Goal: Navigation & Orientation: Find specific page/section

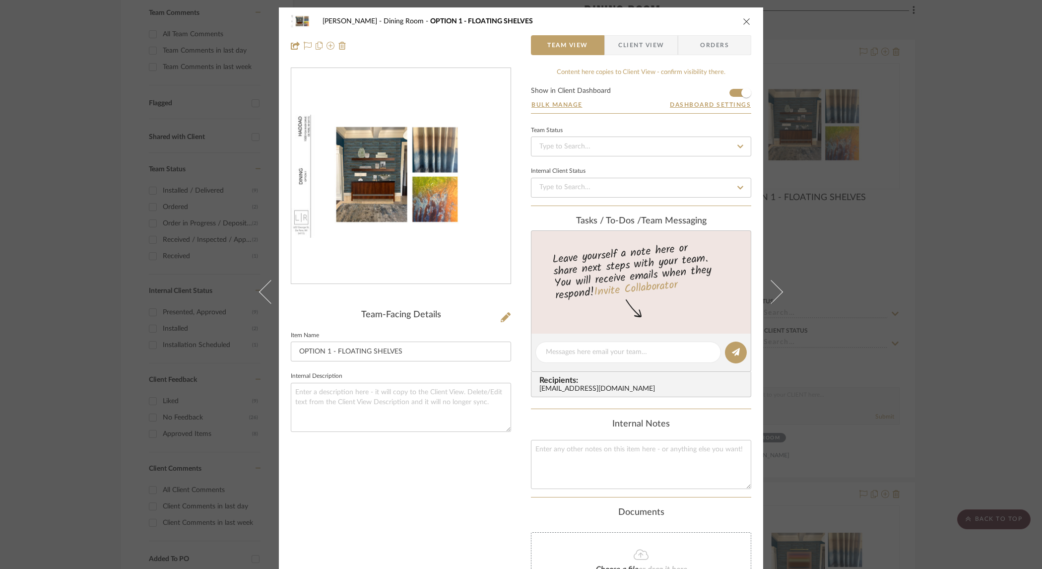
click at [743, 20] on icon "close" at bounding box center [747, 21] width 8 height 8
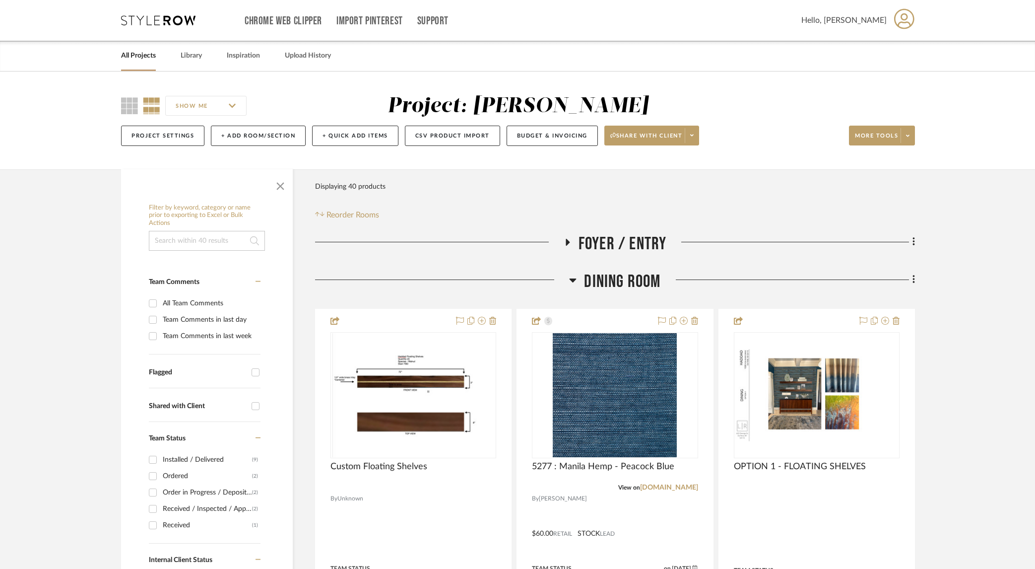
click at [141, 58] on link "All Projects" at bounding box center [138, 55] width 35 height 13
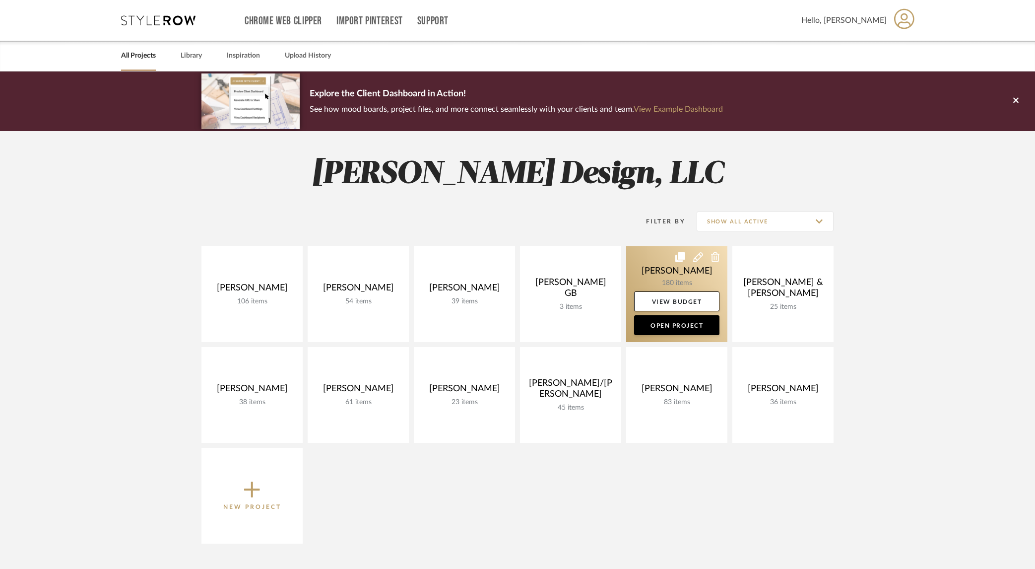
click at [708, 282] on link at bounding box center [676, 294] width 101 height 96
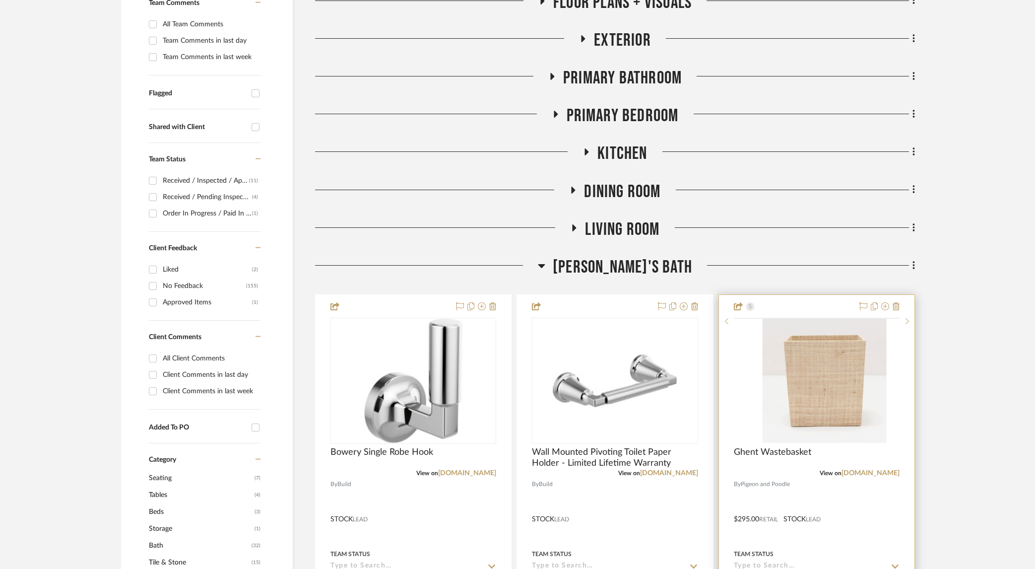
scroll to position [420, 0]
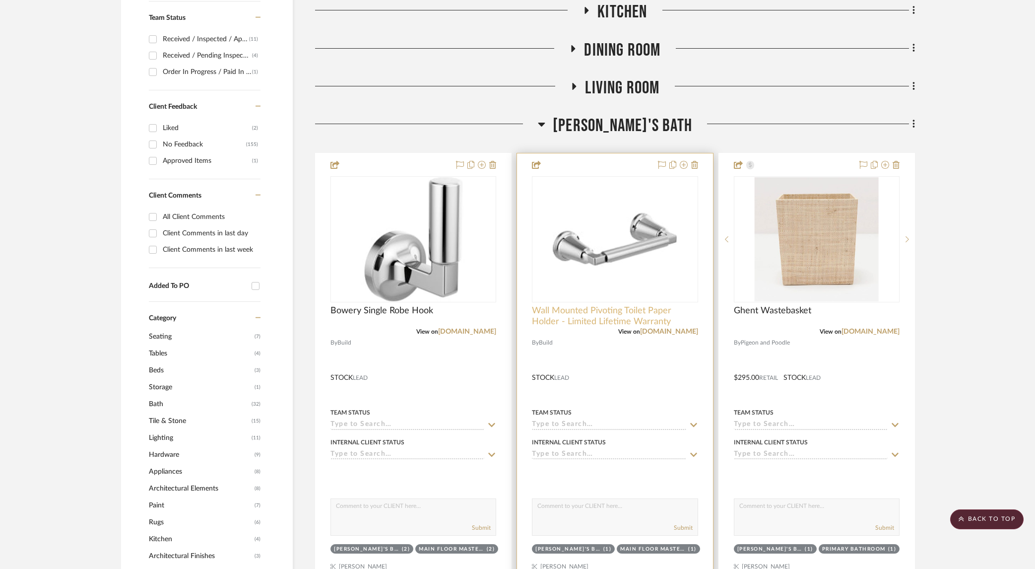
click at [653, 315] on span "Wall Mounted Pivoting Toilet Paper Holder - Limited Lifetime Warranty" at bounding box center [615, 316] width 166 height 22
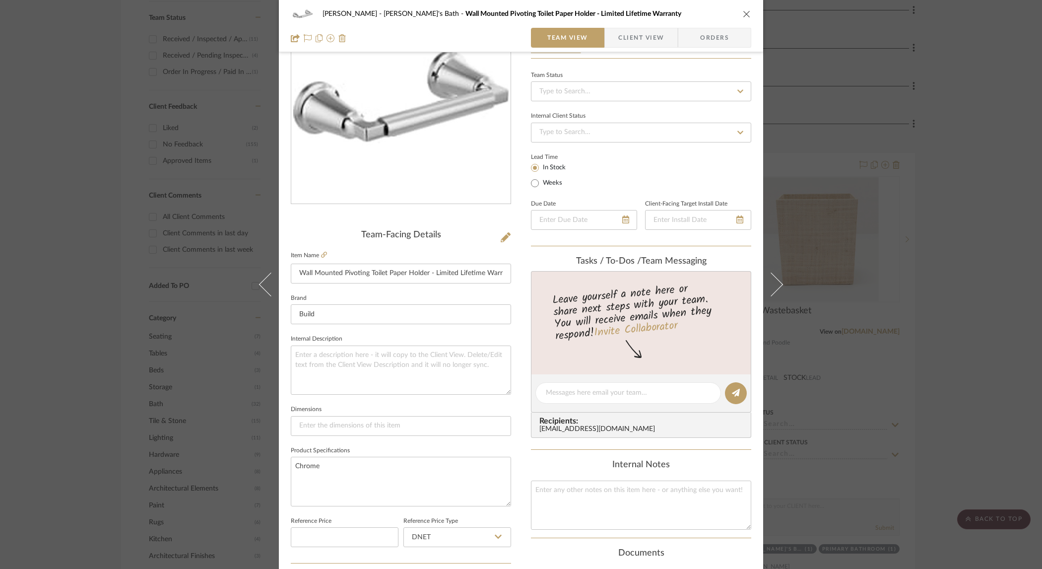
scroll to position [0, 0]
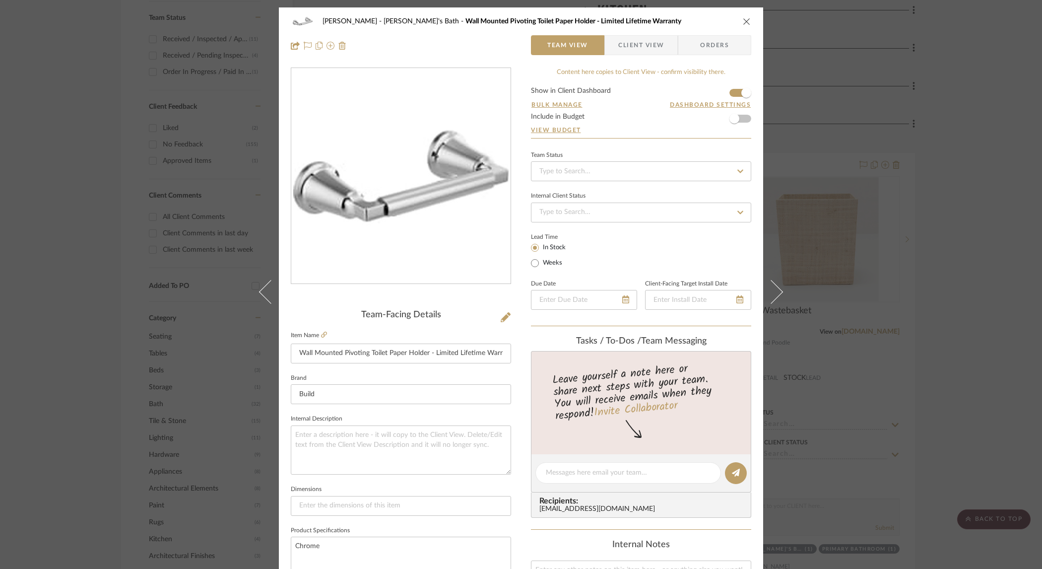
drag, startPoint x: 745, startPoint y: 20, endPoint x: 745, endPoint y: 28, distance: 8.0
click at [745, 20] on icon "close" at bounding box center [747, 21] width 8 height 8
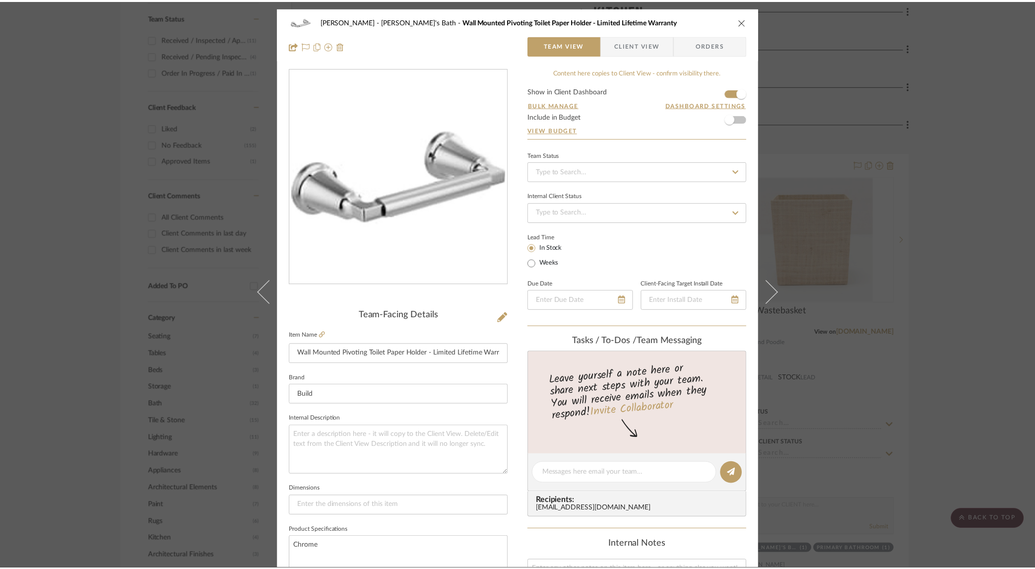
scroll to position [420, 0]
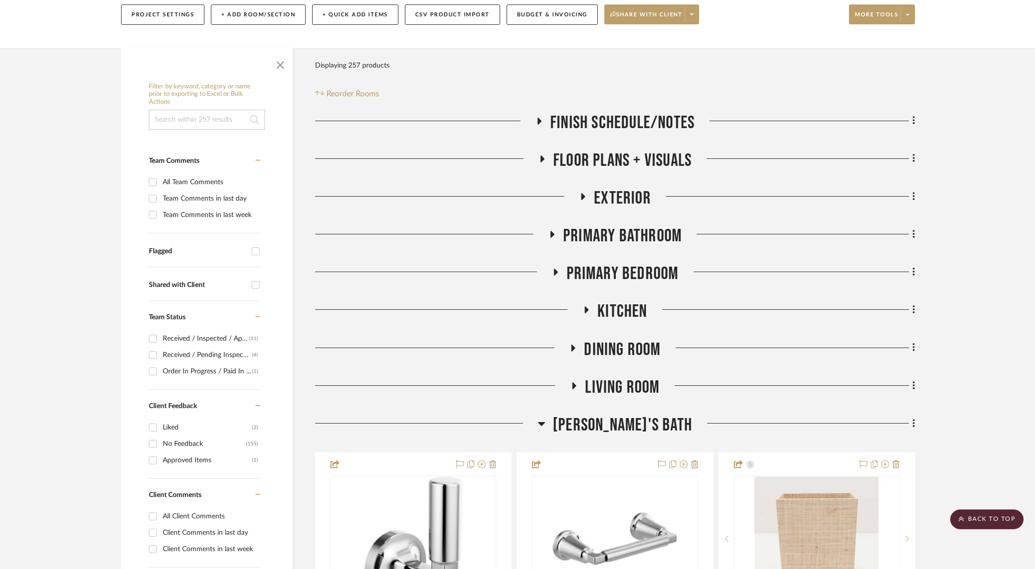
scroll to position [0, 0]
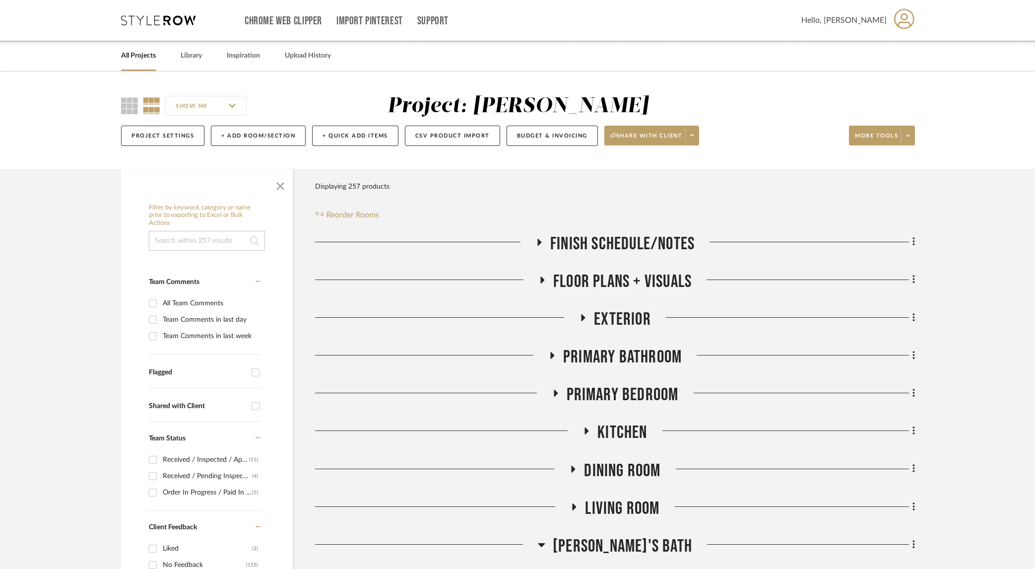
click at [539, 242] on icon at bounding box center [540, 242] width 4 height 7
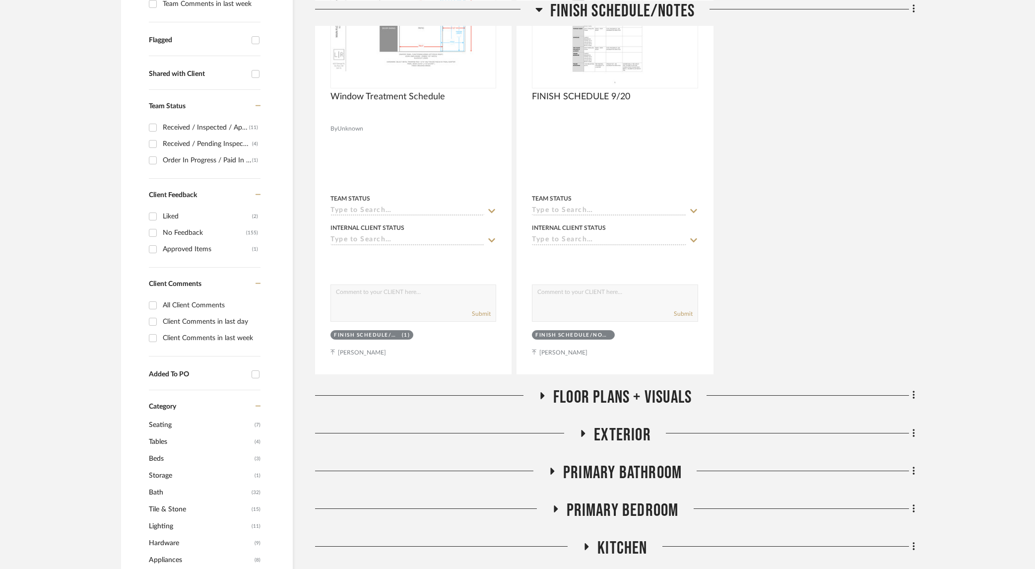
scroll to position [471, 0]
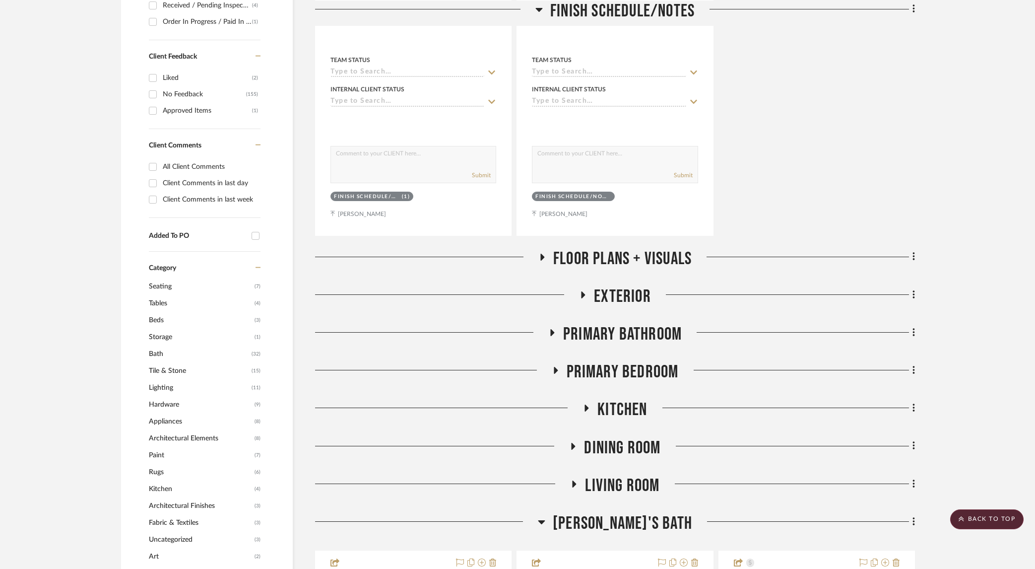
click at [543, 256] on icon at bounding box center [543, 257] width 4 height 7
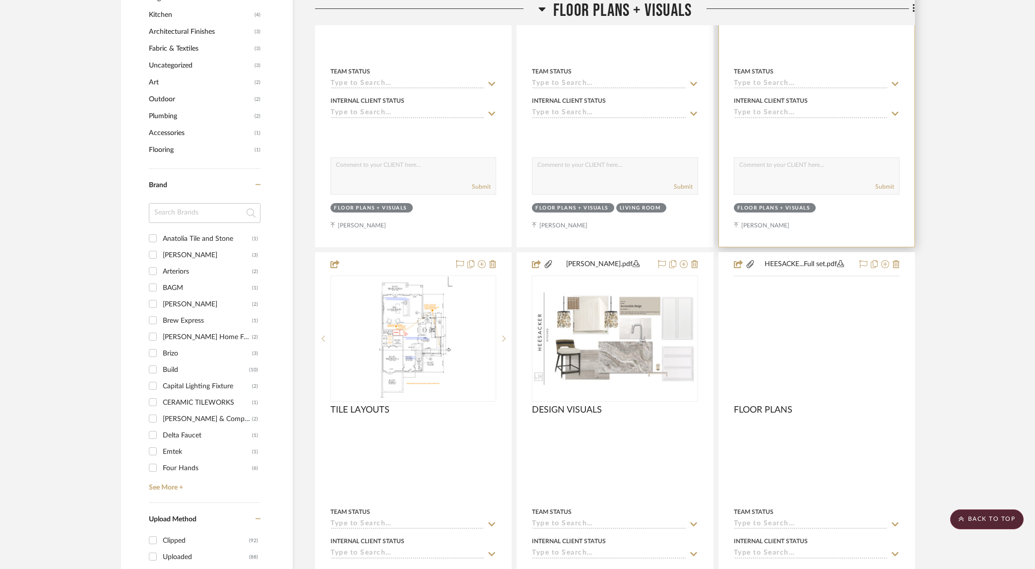
scroll to position [1104, 0]
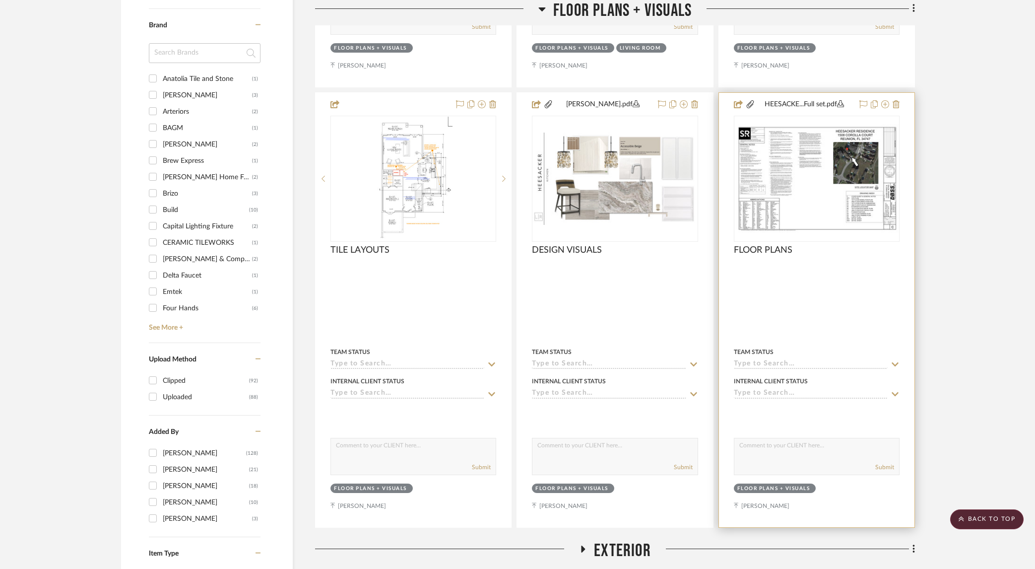
click at [794, 208] on img "0" at bounding box center [817, 178] width 164 height 109
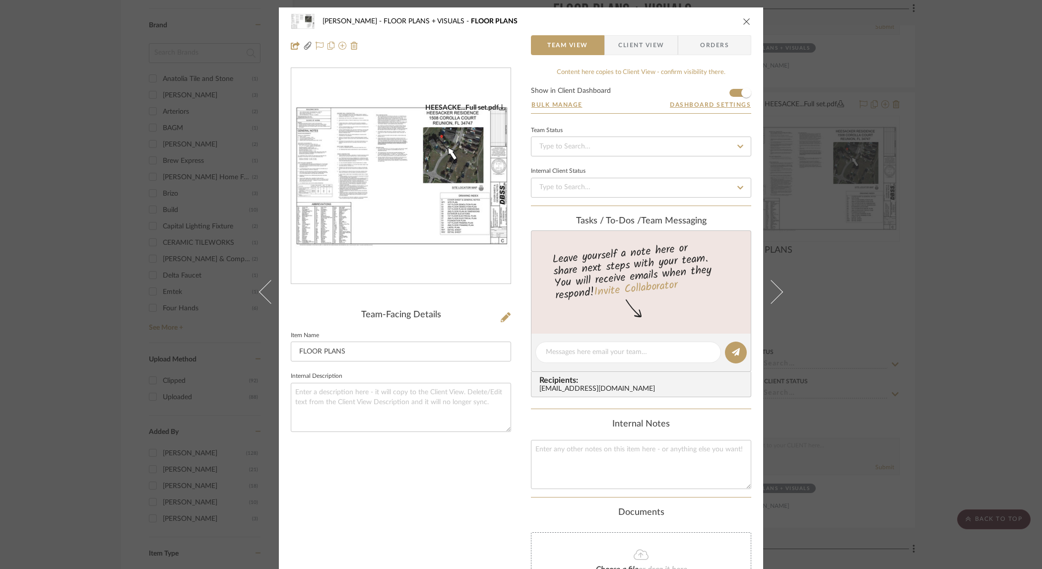
scroll to position [12, 0]
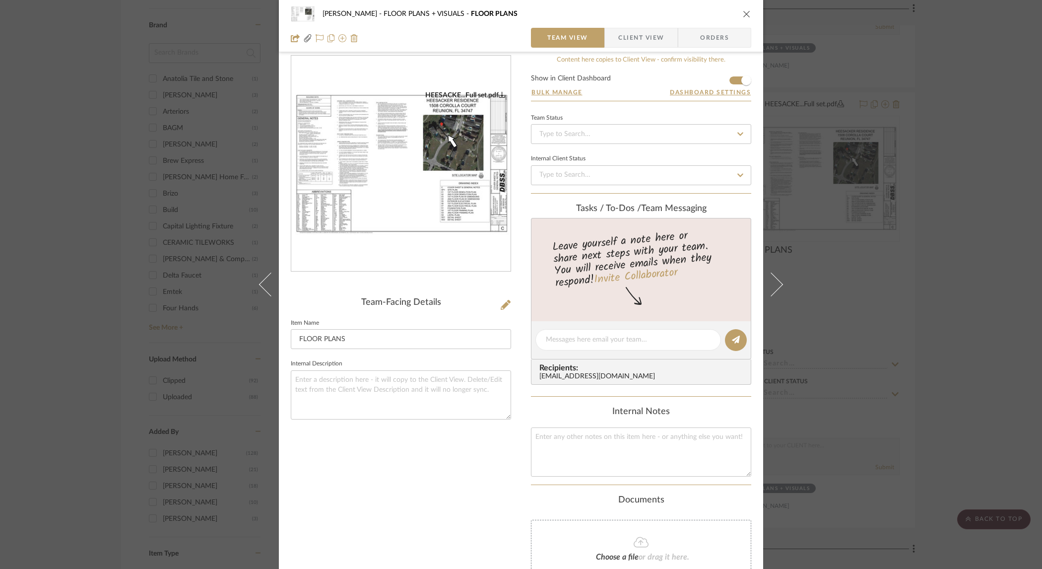
click at [403, 177] on img "0" at bounding box center [400, 164] width 219 height 146
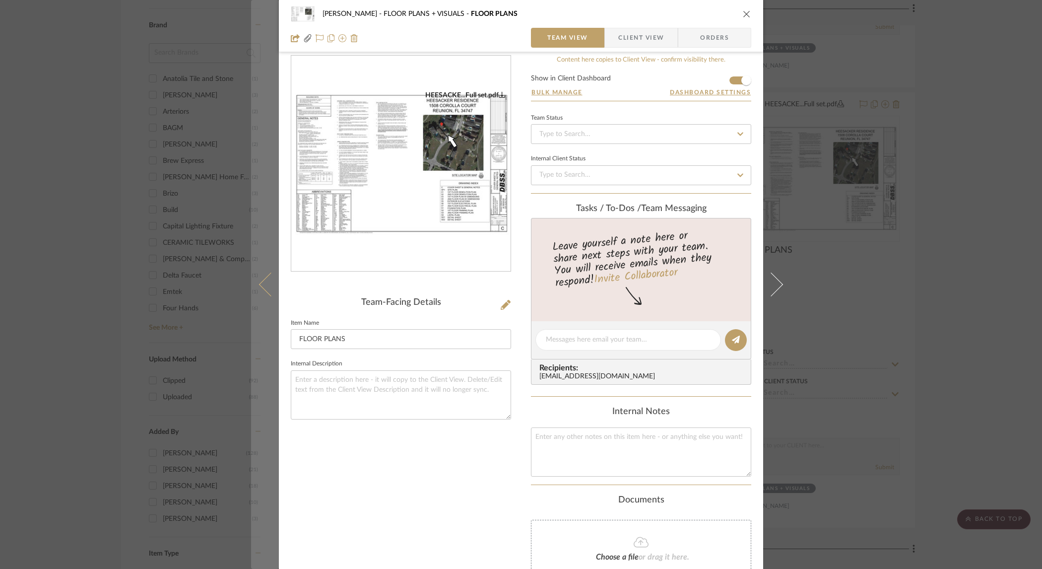
click at [243, 255] on div "[PERSON_NAME] FLOOR PLANS + VISUALS FLOOR PLANS Team View Client View Orders HE…" at bounding box center [521, 284] width 1042 height 569
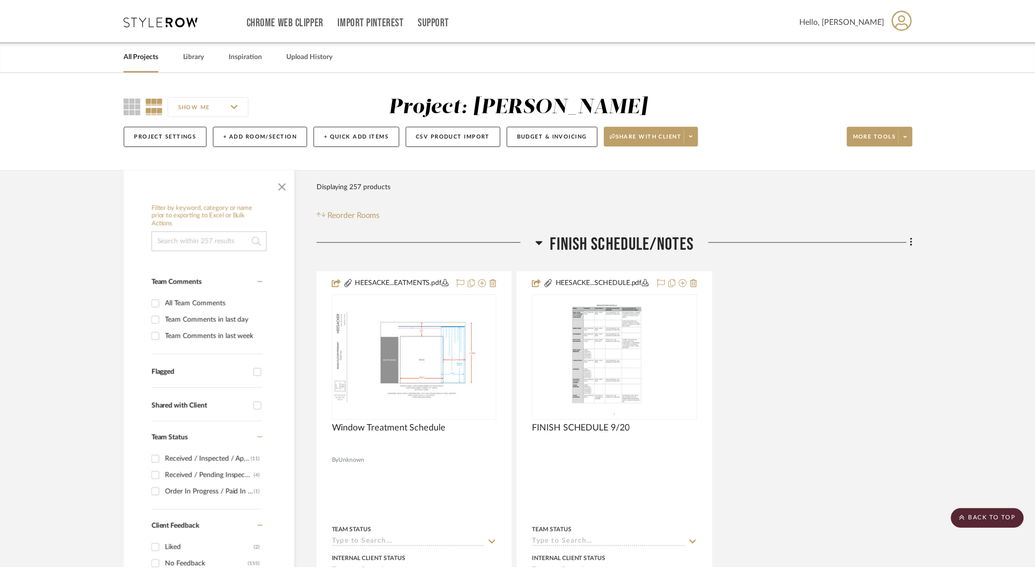
scroll to position [1104, 0]
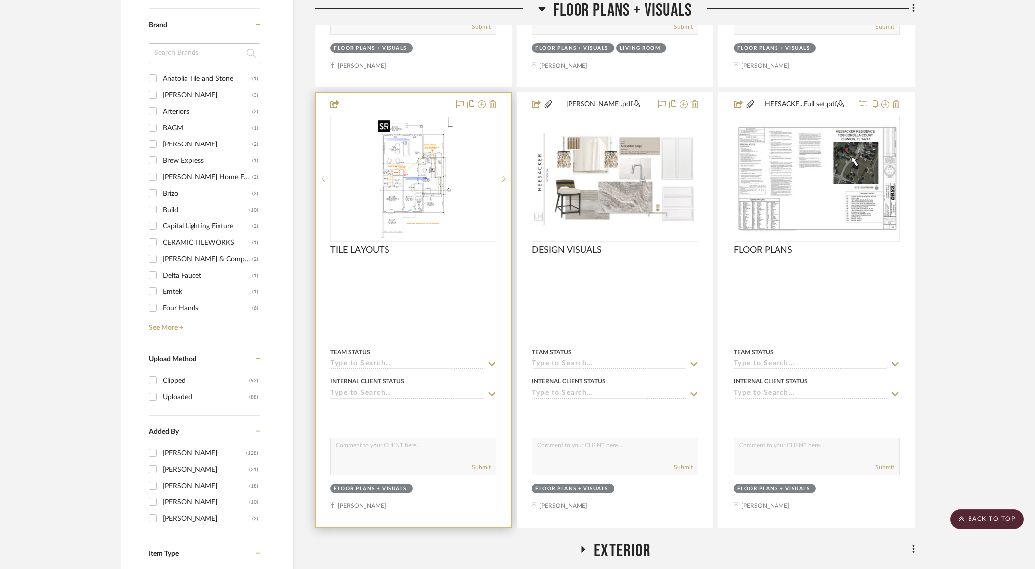
click at [0, 0] on img at bounding box center [0, 0] width 0 height 0
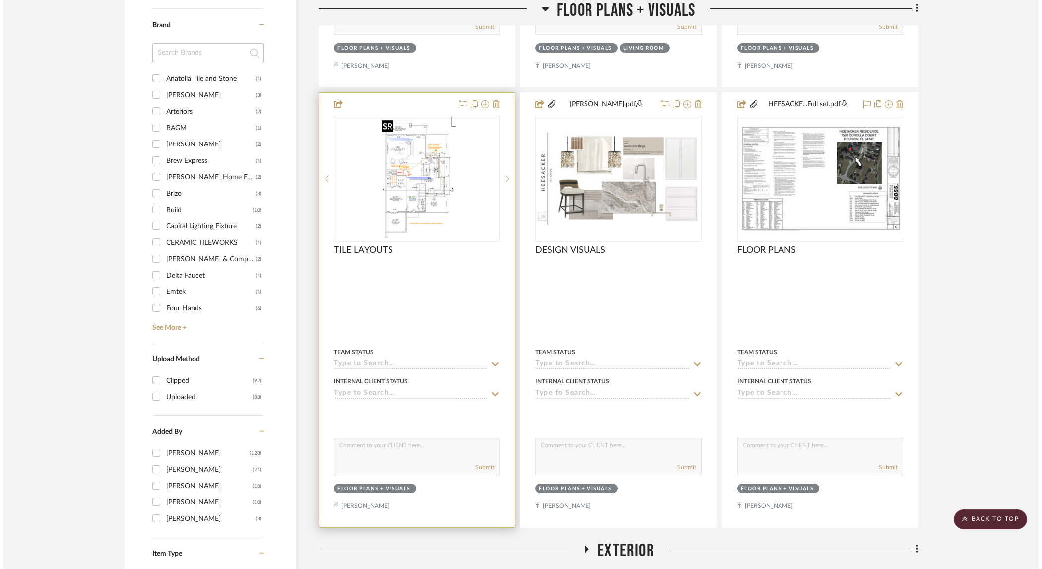
scroll to position [0, 0]
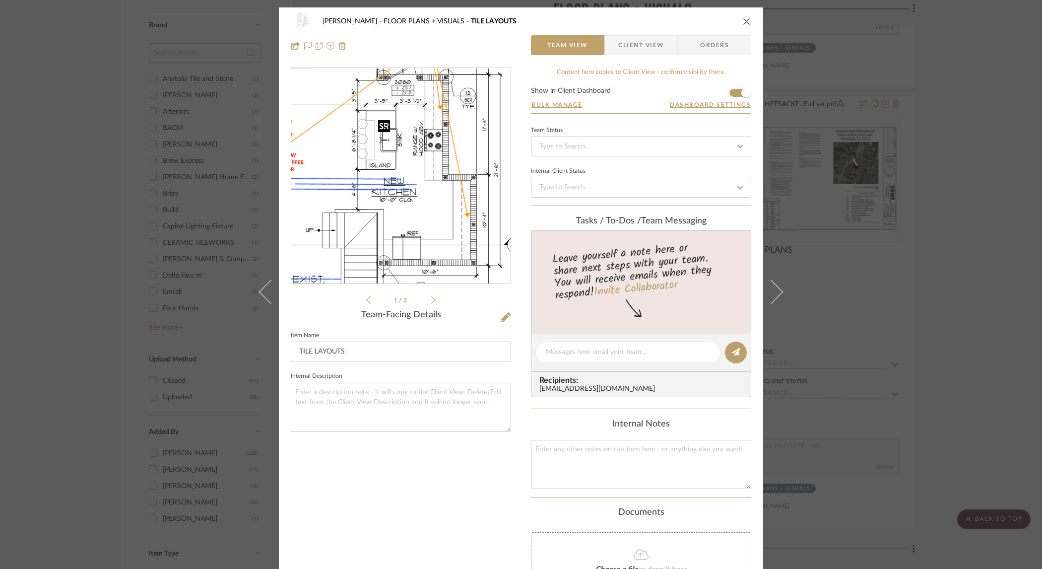
click at [421, 173] on img "0" at bounding box center [401, 175] width 136 height 215
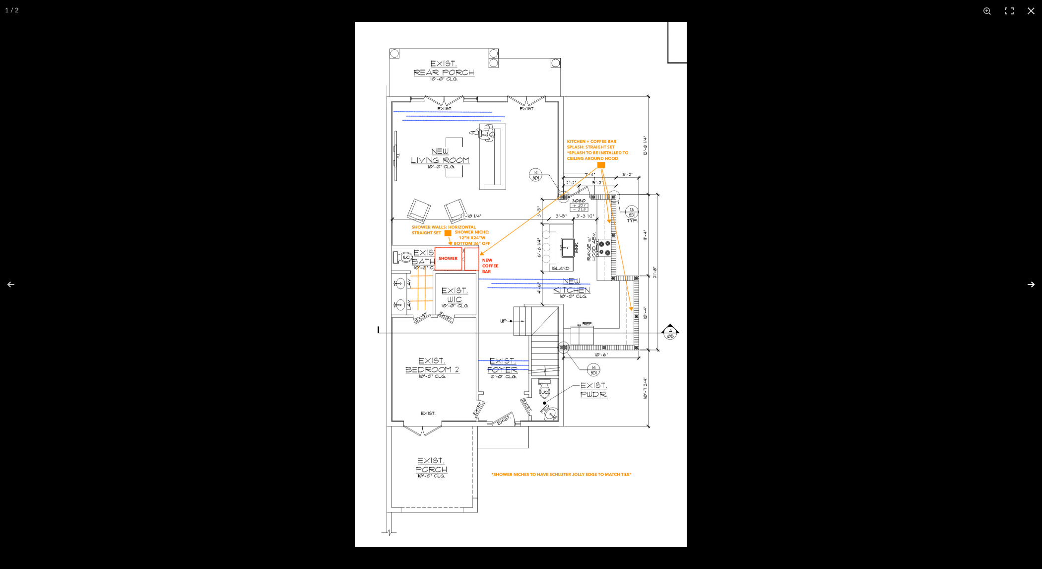
click at [1028, 285] on button at bounding box center [1025, 285] width 35 height 50
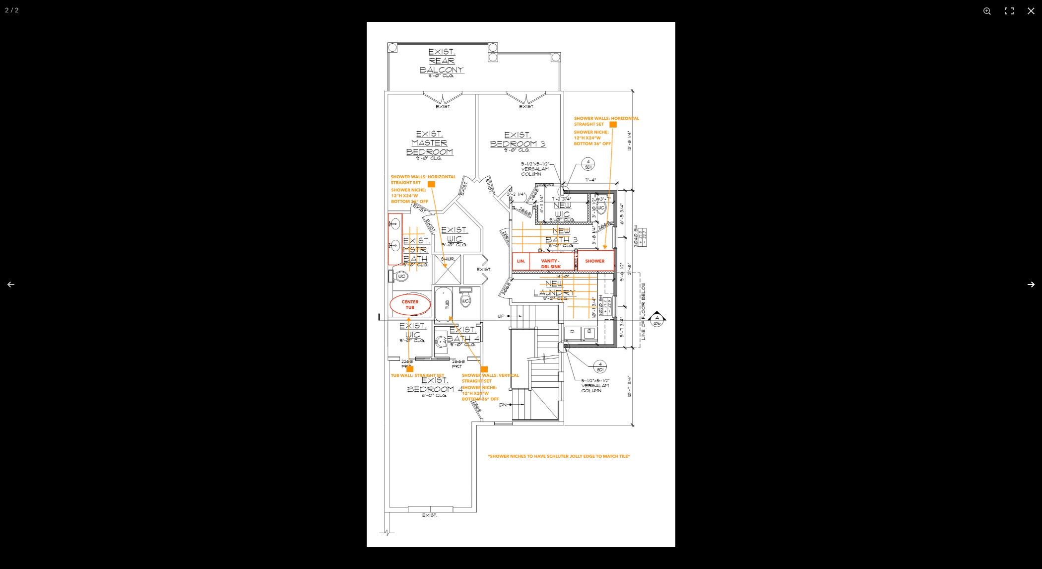
click at [1033, 285] on button at bounding box center [1025, 285] width 35 height 50
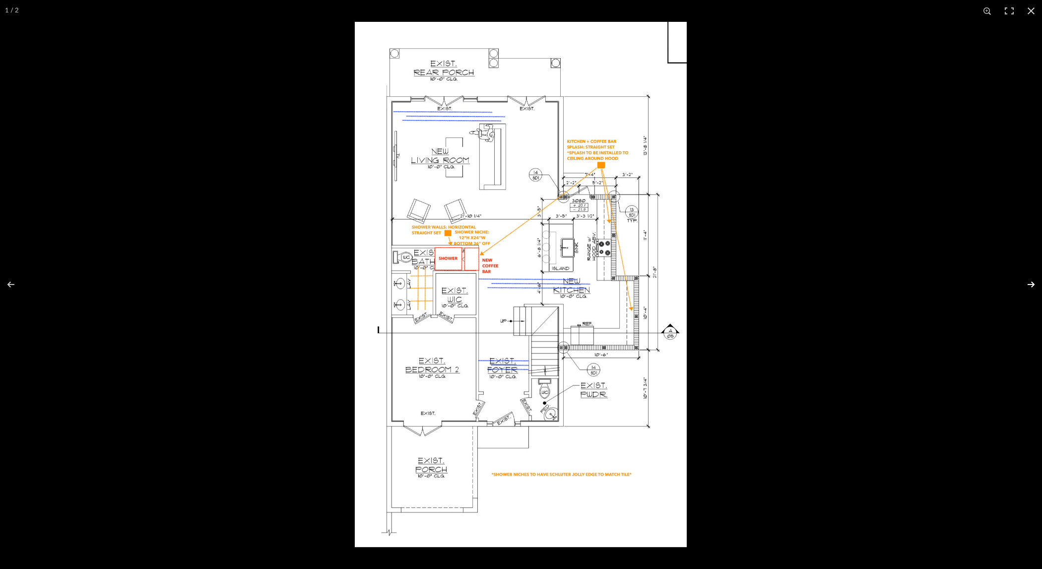
click at [1033, 285] on button at bounding box center [1025, 285] width 35 height 50
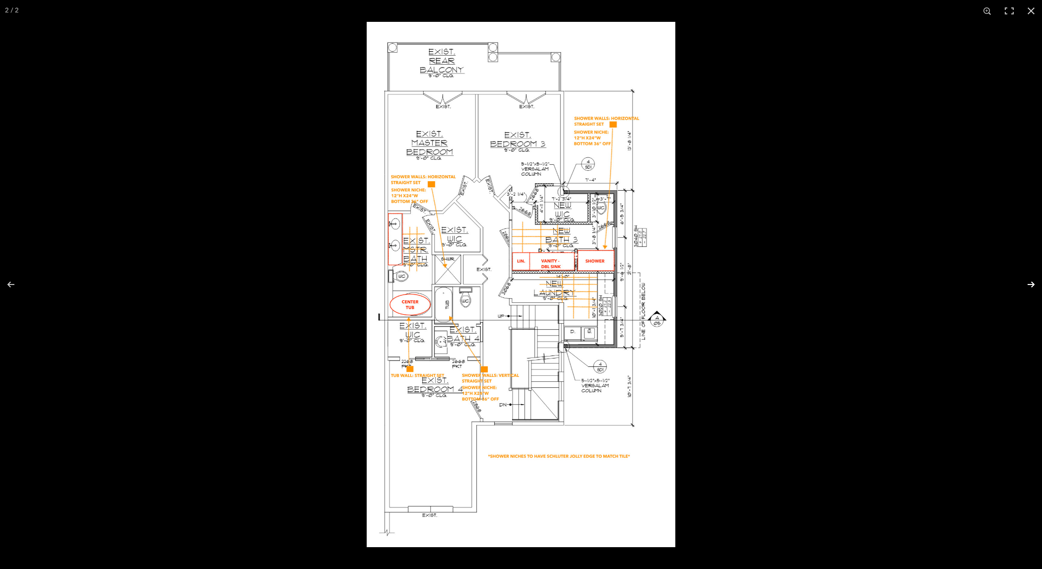
click at [1033, 285] on button at bounding box center [1025, 285] width 35 height 50
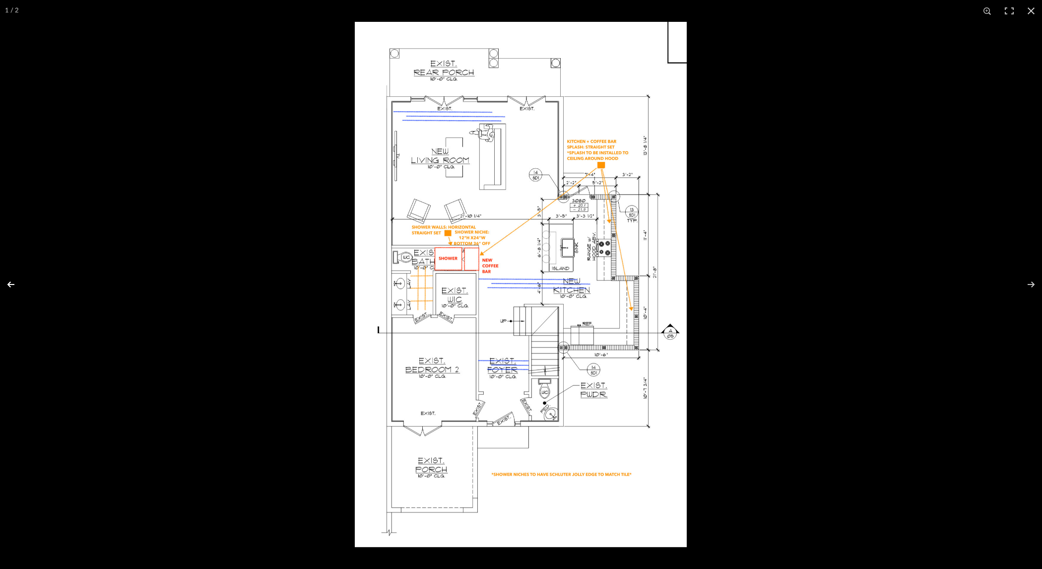
click at [5, 286] on button at bounding box center [17, 285] width 35 height 50
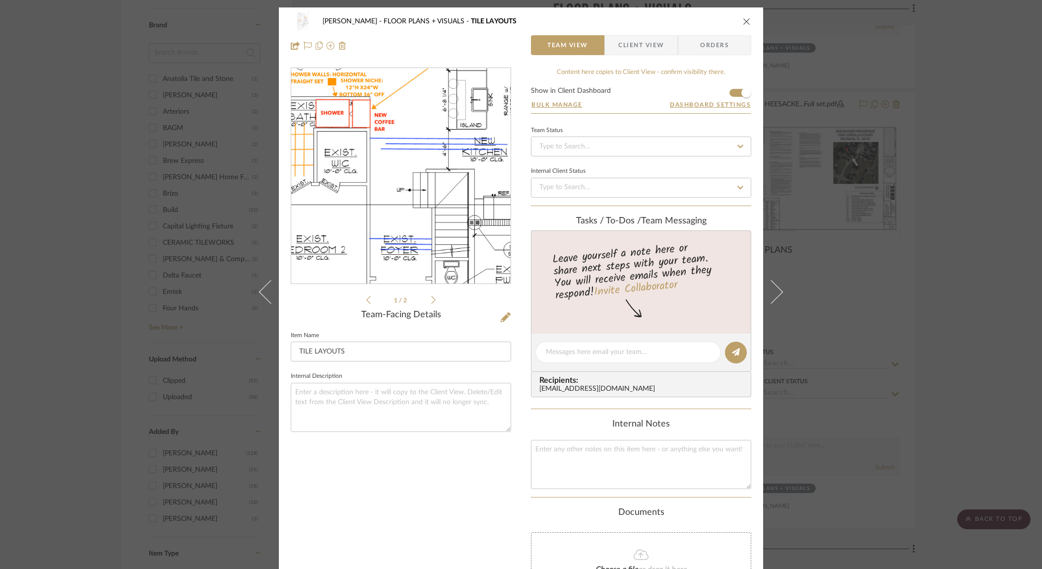
click at [391, 187] on img "0" at bounding box center [401, 175] width 136 height 215
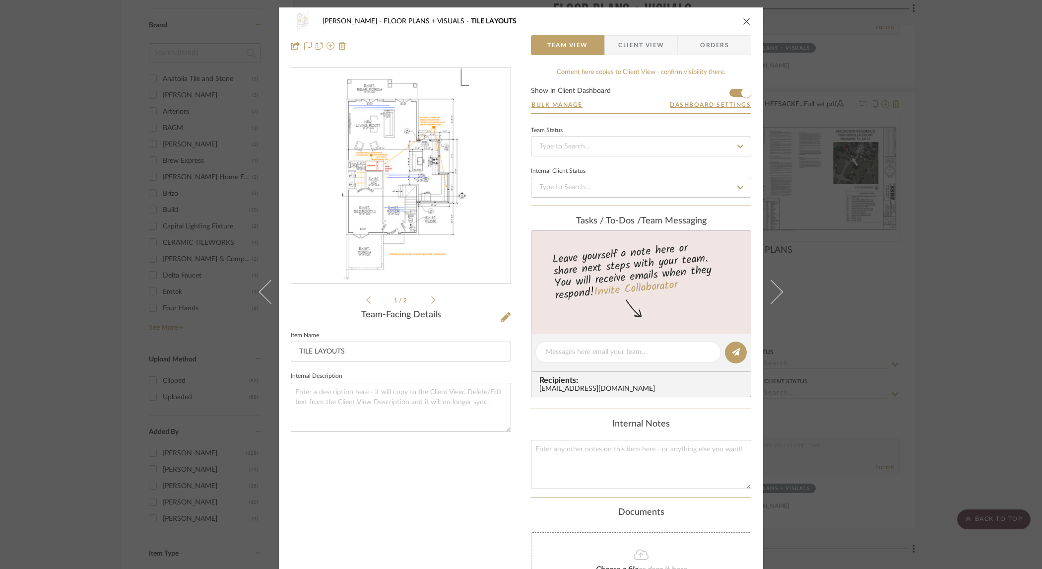
click at [744, 19] on icon "close" at bounding box center [747, 21] width 8 height 8
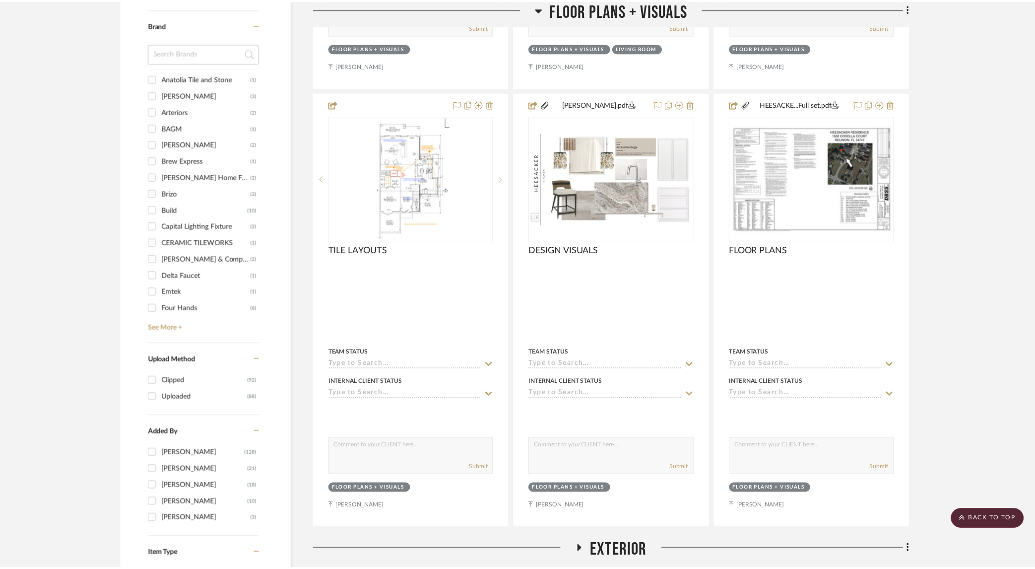
scroll to position [1104, 0]
